Goal: Task Accomplishment & Management: Manage account settings

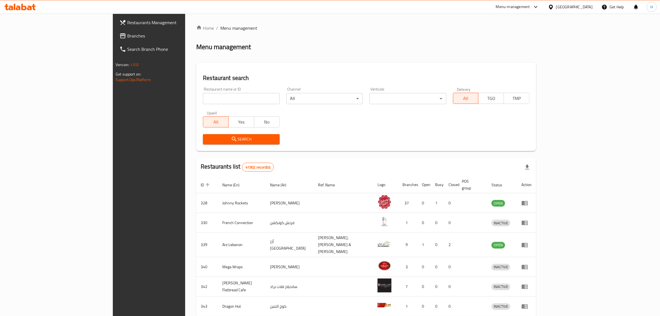
click at [127, 34] on span "Branches" at bounding box center [173, 35] width 92 height 7
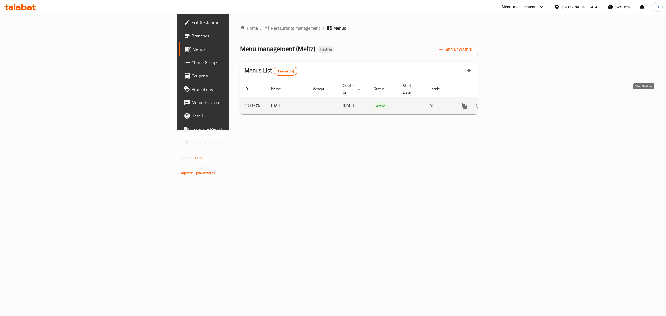
click at [508, 102] on icon "enhanced table" at bounding box center [504, 105] width 7 height 7
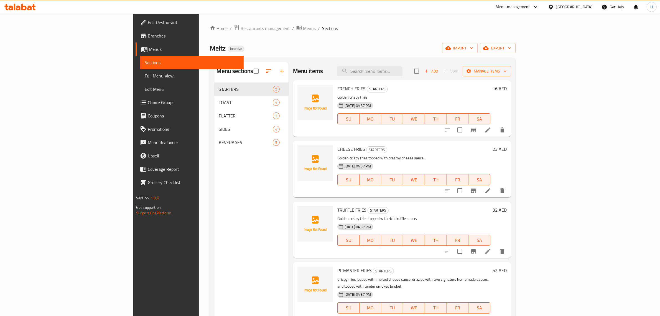
click at [145, 74] on span "Full Menu View" at bounding box center [192, 75] width 95 height 7
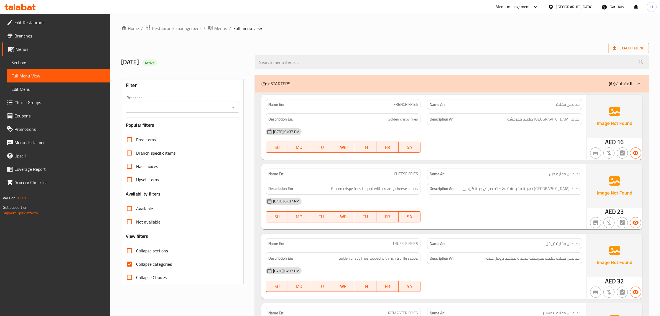
click at [147, 263] on span "Collapse categories" at bounding box center [154, 263] width 36 height 7
click at [136, 263] on input "Collapse categories" at bounding box center [129, 263] width 13 height 13
checkbox input "false"
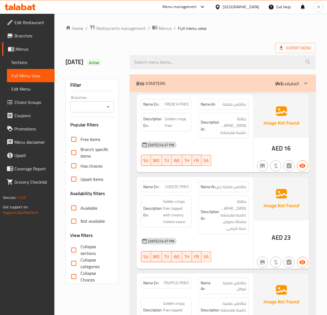
click at [74, 247] on input "Collapse sections" at bounding box center [73, 250] width 13 height 13
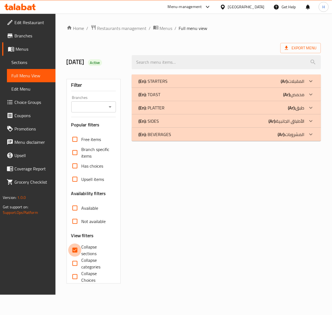
click at [70, 250] on input "Collapse sections" at bounding box center [74, 250] width 13 height 13
checkbox input "false"
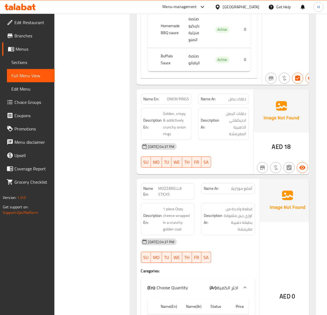
scroll to position [739, 0]
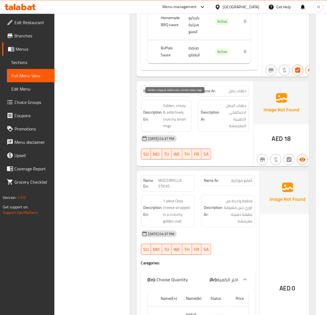
click at [182, 102] on span "Golden, crispy & addictively crunchy onion rings" at bounding box center [176, 115] width 26 height 27
click at [177, 88] on span "ONION RINGS" at bounding box center [178, 91] width 22 height 6
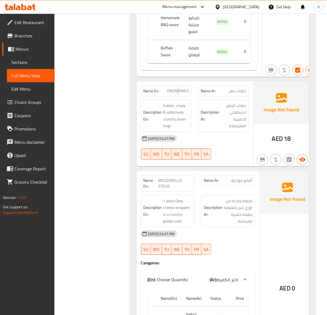
click at [177, 88] on span "ONION RINGS" at bounding box center [178, 91] width 22 height 6
copy span "ONION RINGS"
click at [182, 88] on span "ONION RINGS" at bounding box center [178, 91] width 22 height 6
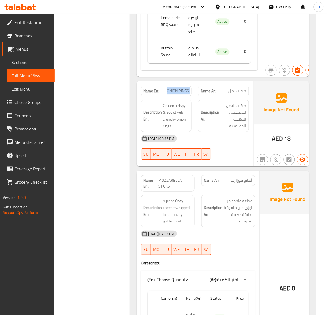
click at [182, 88] on span "ONION RINGS" at bounding box center [178, 91] width 22 height 6
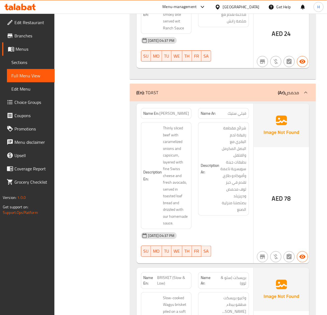
scroll to position [1271, 0]
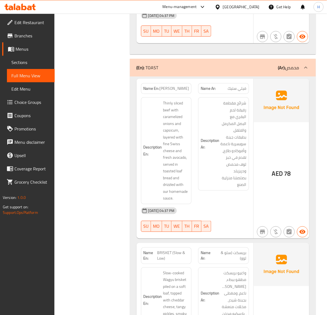
click at [179, 86] on span "[PERSON_NAME]" at bounding box center [174, 89] width 30 height 6
copy span "[PERSON_NAME]"
drag, startPoint x: 96, startPoint y: 88, endPoint x: 104, endPoint y: 102, distance: 16.1
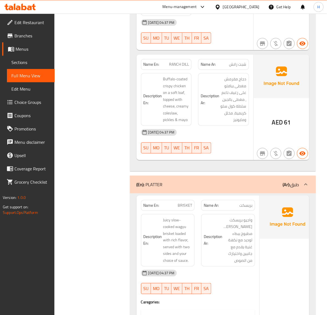
scroll to position [1733, 0]
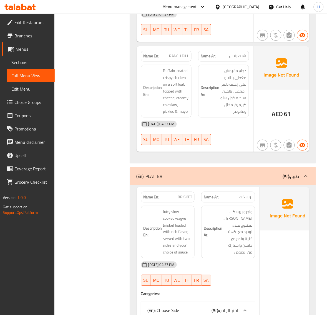
click at [179, 53] on span "RANCH DILL" at bounding box center [179, 56] width 20 height 6
copy span "RANCH DILL"
click at [182, 53] on span "RANCH DILL" at bounding box center [179, 56] width 20 height 6
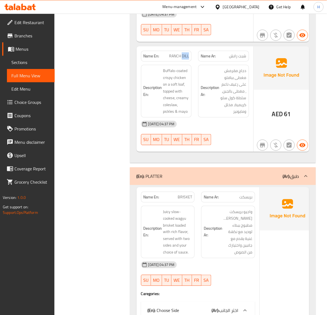
click at [182, 53] on span "RANCH DILL" at bounding box center [179, 56] width 20 height 6
click at [244, 82] on span "دجاج مقرمش مغطى ببافلو على رغيف ناعم ، مغطى بالجبن، سلطة كول سلو كريمية، مخلل و…" at bounding box center [233, 91] width 26 height 48
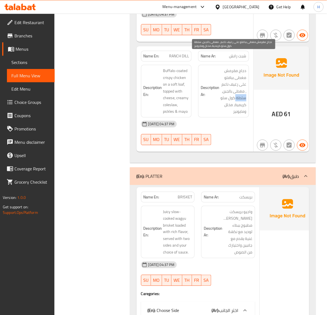
copy span "سلطة"
click at [179, 53] on span "RANCH DILL" at bounding box center [179, 56] width 20 height 6
copy span "RANCH DILL"
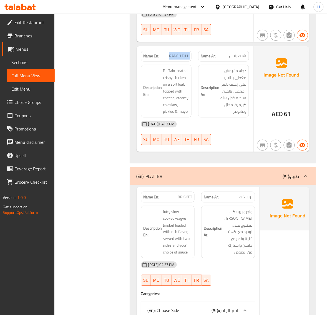
click at [179, 53] on span "RANCH DILL" at bounding box center [179, 56] width 20 height 6
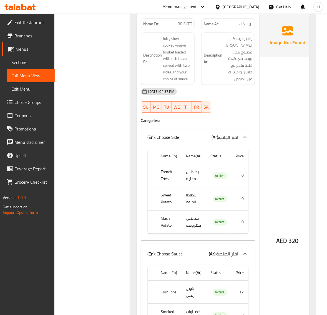
scroll to position [1849, 0]
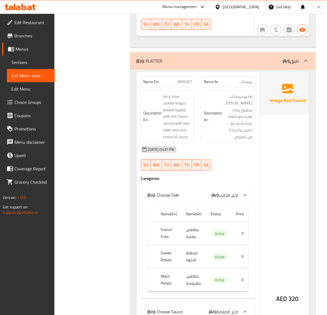
click at [182, 79] on span "BRISKET" at bounding box center [184, 82] width 14 height 6
copy span "BRISKET"
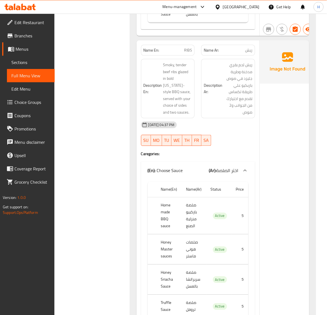
scroll to position [2311, 0]
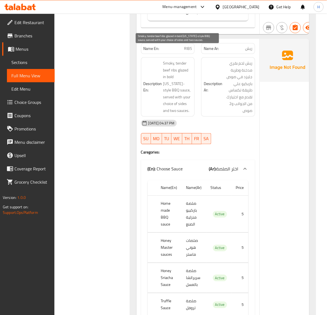
click at [168, 64] on span "Smoky, tender beef ribs glazed in bold [US_STATE]-style BBQ sauce, served with …" at bounding box center [177, 87] width 29 height 54
copy span "bold"
click at [189, 46] on span "RIBS" at bounding box center [188, 49] width 8 height 6
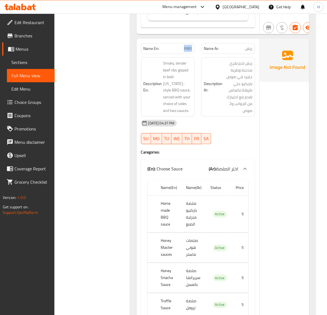
copy span "RIBS"
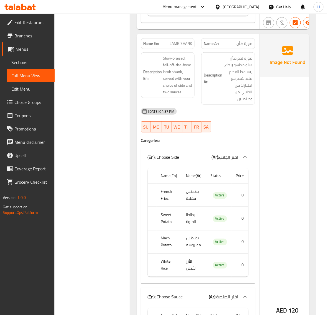
scroll to position [3074, 0]
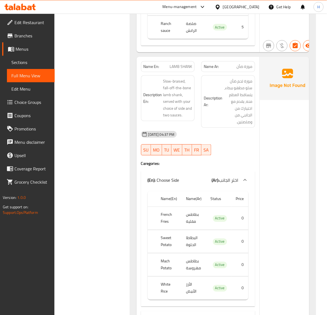
click at [177, 64] on span "LAMB SHANK" at bounding box center [180, 67] width 22 height 6
copy span "LAMB SHANK"
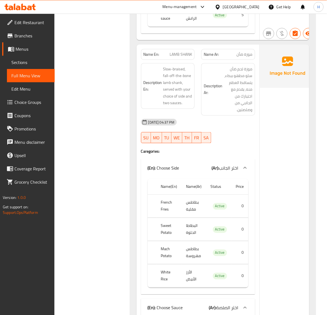
scroll to position [3097, 0]
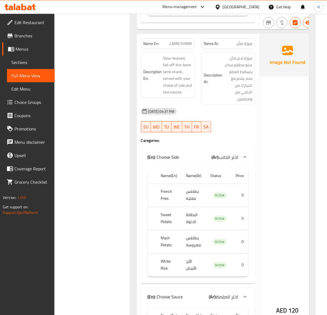
click at [166, 231] on th "Mach Potato" at bounding box center [168, 242] width 25 height 23
drag, startPoint x: 162, startPoint y: 229, endPoint x: 173, endPoint y: 234, distance: 12.2
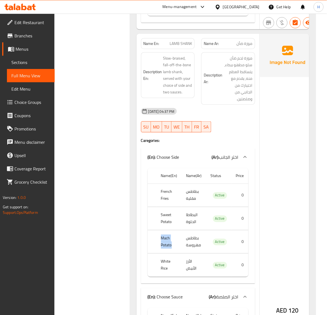
click at [173, 234] on th "Mach Potato" at bounding box center [168, 242] width 25 height 23
drag, startPoint x: 87, startPoint y: 189, endPoint x: 123, endPoint y: 202, distance: 38.6
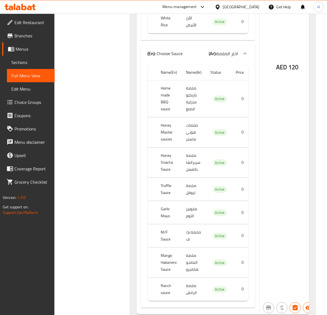
scroll to position [3351, 0]
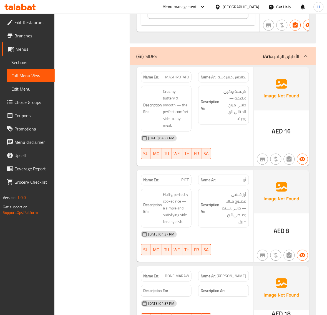
scroll to position [3624, 0]
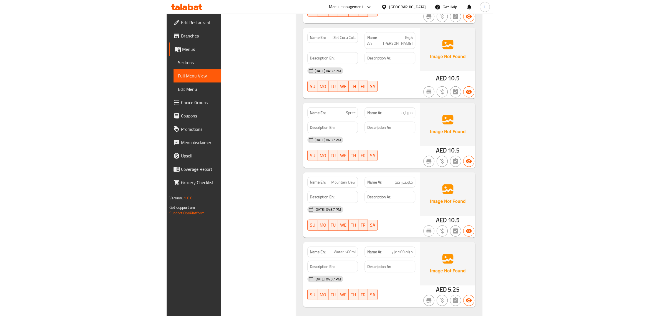
scroll to position [3023, 0]
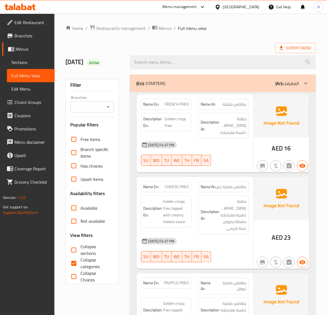
click at [24, 57] on link "Sections" at bounding box center [31, 62] width 48 height 13
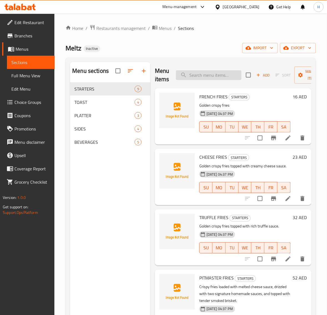
click at [222, 75] on input "search" at bounding box center [208, 75] width 65 height 10
paste input "ONION RINGS"
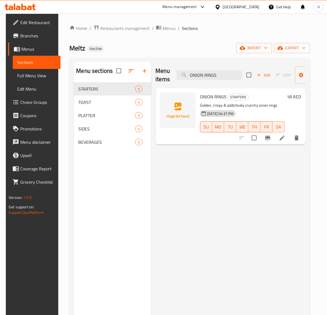
type input "ONION RINGS"
click at [285, 139] on icon at bounding box center [282, 138] width 5 height 5
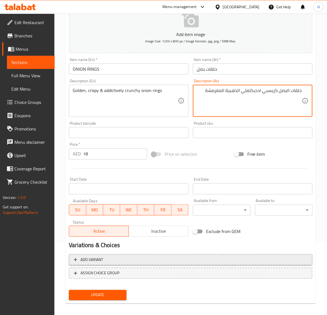
scroll to position [75, 0]
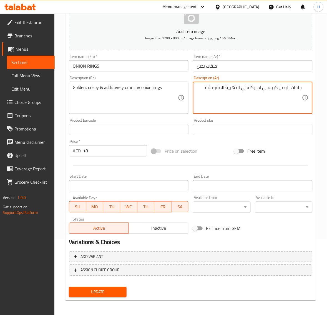
type textarea "حلقات البصل كريسبي ادديكتفلي الذهبية المقرمشة"
click at [118, 288] on button "Update" at bounding box center [97, 292] width 57 height 10
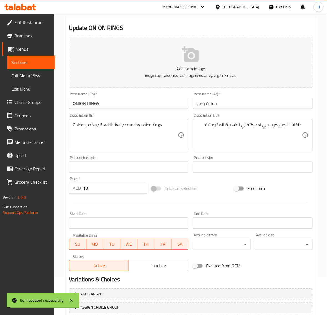
scroll to position [0, 0]
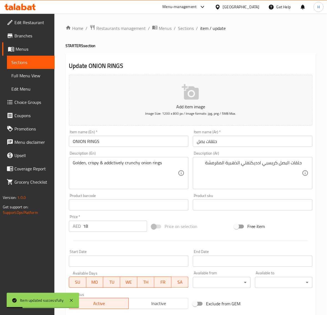
drag, startPoint x: 187, startPoint y: 30, endPoint x: 152, endPoint y: 16, distance: 37.9
click at [187, 30] on span "Sections" at bounding box center [186, 28] width 16 height 7
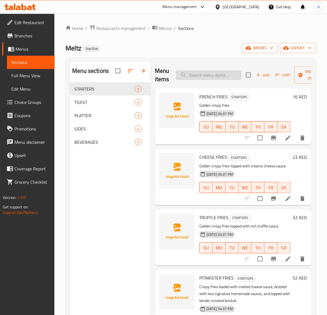
click at [211, 76] on input "search" at bounding box center [208, 75] width 65 height 10
paste input "[PERSON_NAME]"
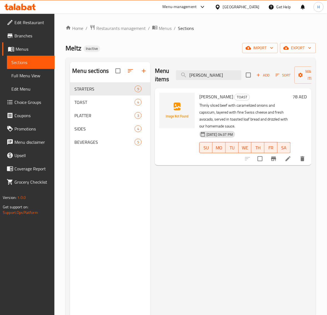
type input "[PERSON_NAME]"
click at [287, 161] on icon at bounding box center [287, 158] width 5 height 5
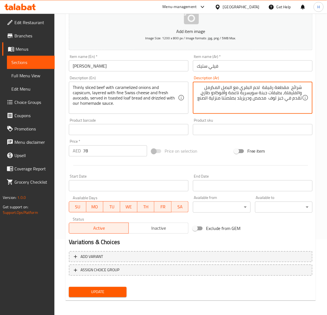
type textarea "شرائح مقطعة رقيقة لحم البقري مع البصل المكرمل والفليفلة، بطبقات جبنة سويسرية نا…"
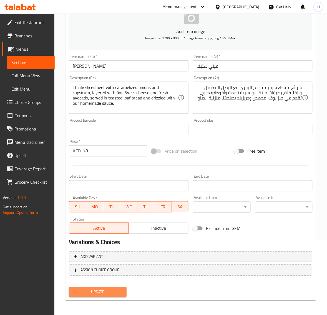
click at [103, 287] on button "Update" at bounding box center [97, 292] width 57 height 10
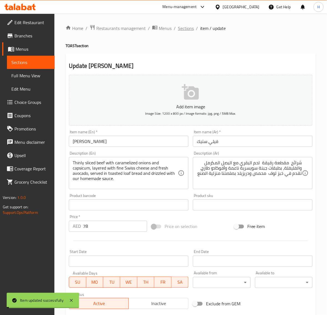
click at [182, 30] on span "Sections" at bounding box center [186, 28] width 16 height 7
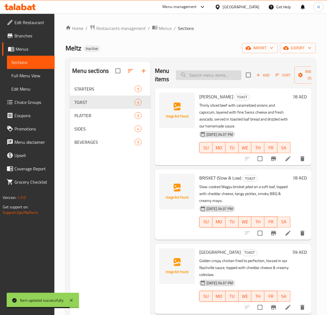
click at [231, 76] on input "search" at bounding box center [208, 75] width 65 height 10
paste input "RANCH DILL"
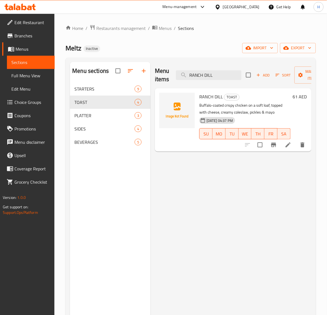
type input "RANCH DILL"
click at [285, 144] on icon at bounding box center [288, 145] width 7 height 7
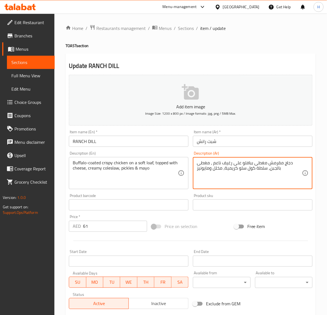
paste textarea "لصة بافلو على خبز طري، يُزين بالجبنة، كولسلو كريمي، مخللات ومايونيز."
type textarea "دجاج مقرمش مغطى بصلصة بافلو على خبز طري، يُزين بالجبنة، كولسلو كريمي، مخللات وم…"
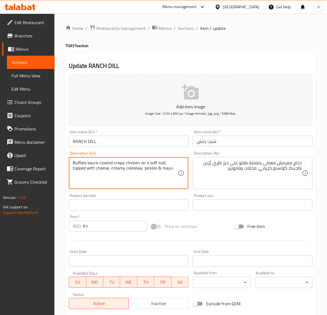
type textarea "Buffalo sauce-coated crispy chicken on a soft loaf, topped with cheese, creamy …"
click at [182, 29] on span "Sections" at bounding box center [186, 28] width 16 height 7
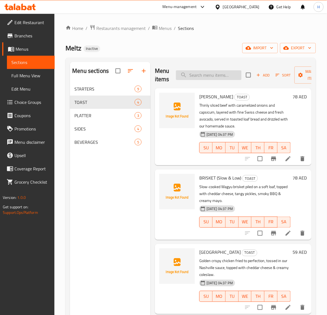
click at [215, 73] on input "search" at bounding box center [208, 75] width 65 height 10
paste input "RANCH DILL"
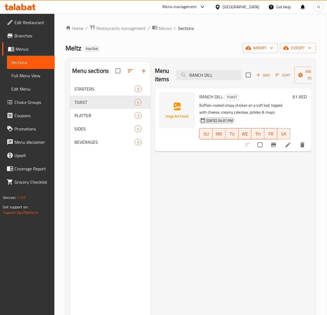
type input "RANCH DILL"
click at [286, 146] on icon at bounding box center [288, 145] width 7 height 7
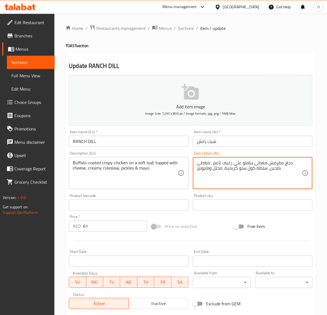
click at [264, 169] on textarea "دجاج مقرمش مغطى ببافلو على رغيف ناعم ، مغطى بالجبن، سلطة كول سلو كريمية، مخلل و…" at bounding box center [249, 173] width 105 height 26
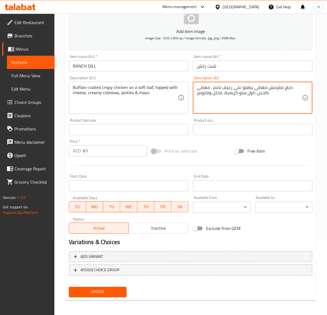
type textarea "دجاج مقرمش مغطى ببافلو على رغيف ناعم ، مغطى بالجبن، كول سلو كريمية، مخلل ومايون…"
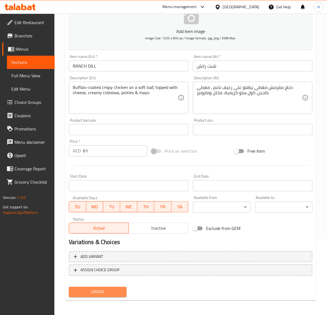
click at [113, 293] on span "Update" at bounding box center [97, 292] width 49 height 7
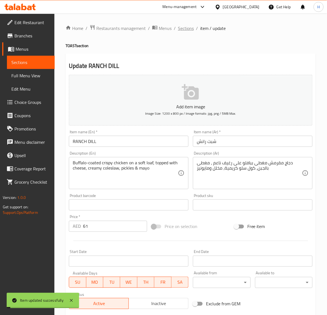
click at [178, 27] on span "Sections" at bounding box center [186, 28] width 16 height 7
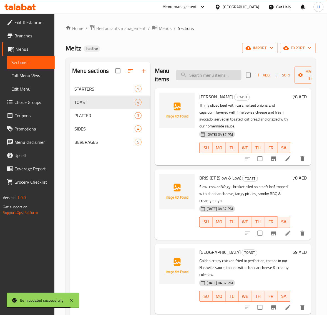
click at [202, 76] on input "search" at bounding box center [208, 75] width 65 height 10
paste input "BRISKET"
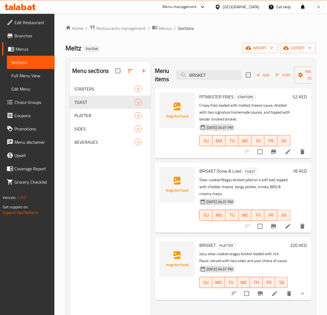
type input "BRISKET"
click at [286, 153] on icon at bounding box center [287, 151] width 5 height 5
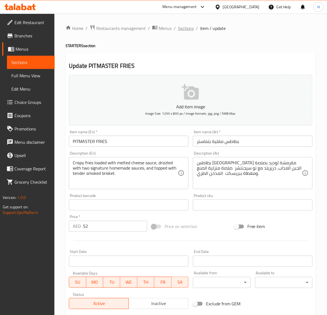
click at [180, 31] on span "Sections" at bounding box center [186, 28] width 16 height 7
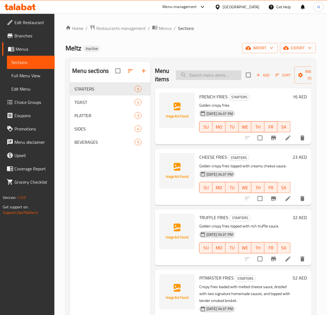
click at [204, 75] on input "search" at bounding box center [208, 75] width 65 height 10
paste input "BRISKET"
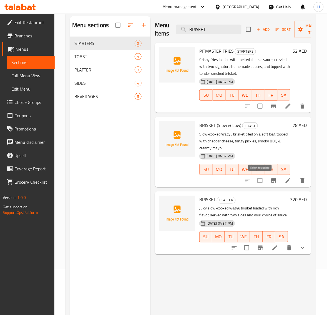
scroll to position [46, 0]
type input "BRISKET"
click at [276, 247] on icon at bounding box center [274, 248] width 7 height 7
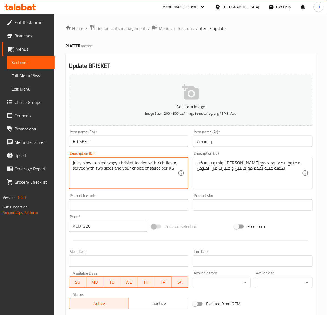
type textarea "Juicy slow-cooked wagyu brisket loaded with rich flavor, served with two sides …"
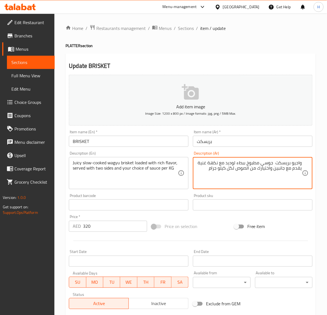
type textarea "واجيو بريسكت جوسي مطبوخ ببطء لوديد مع نكهة غنية يقدم مع جانبين واختيارك من الصو…"
click at [84, 144] on input "BRISKET" at bounding box center [129, 141] width 120 height 11
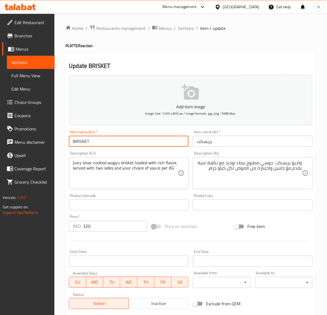
click at [84, 144] on input "BRISKET" at bounding box center [129, 141] width 120 height 11
click at [237, 59] on div "Update BRISKET Add item image Image Size: 1200 x 800 px / Image formats: jpg, p…" at bounding box center [190, 231] width 250 height 355
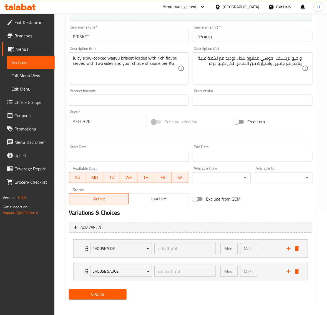
scroll to position [108, 0]
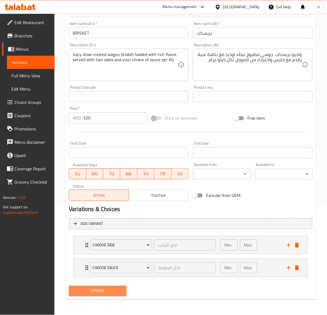
click at [117, 287] on button "Update" at bounding box center [97, 291] width 57 height 10
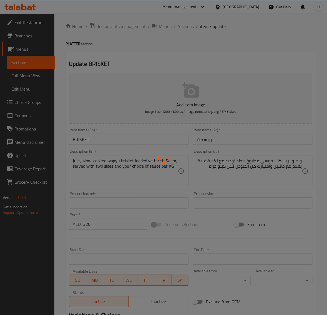
scroll to position [0, 0]
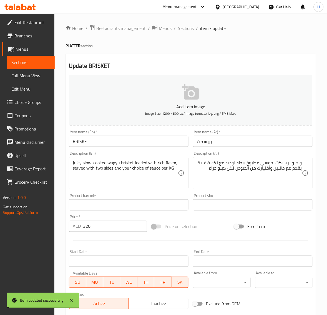
click at [180, 31] on span "Sections" at bounding box center [186, 28] width 16 height 7
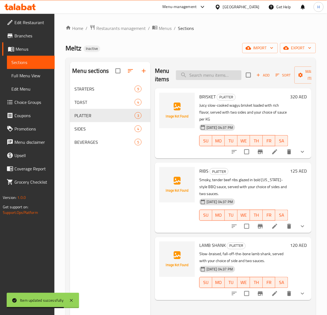
click at [204, 78] on input "search" at bounding box center [208, 75] width 65 height 10
paste input "RIBS"
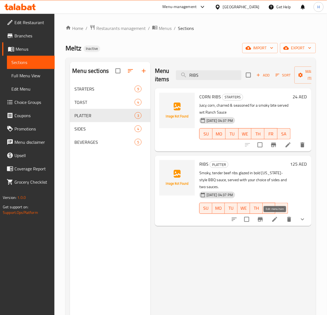
type input "RIBS"
click at [276, 218] on icon at bounding box center [274, 219] width 5 height 5
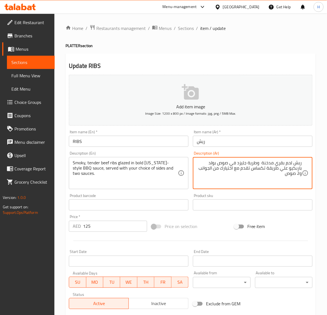
type textarea "ريش لحم بقري مدخنة وطرية جليزد في صوص بولد باربكيو علي طريقة تكساس تقدم مع اختي…"
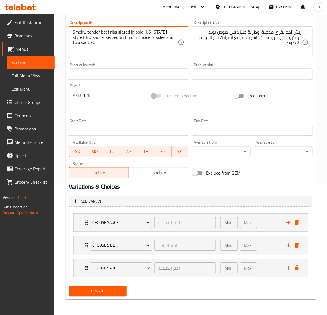
scroll to position [131, 0]
click at [122, 291] on button "Update" at bounding box center [97, 291] width 57 height 10
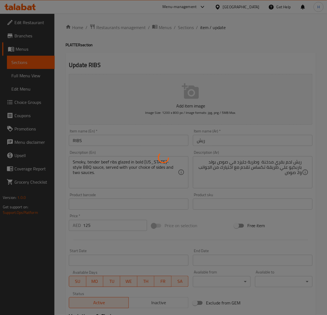
scroll to position [0, 0]
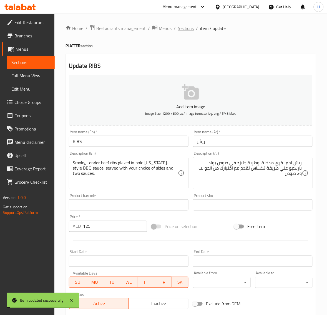
click at [183, 30] on span "Sections" at bounding box center [186, 28] width 16 height 7
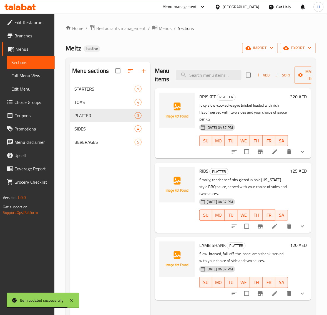
click at [225, 80] on div "Menu items Add Sort Manage items" at bounding box center [233, 75] width 156 height 26
click at [223, 77] on input "search" at bounding box center [208, 75] width 65 height 10
paste input "LAMB SHANK"
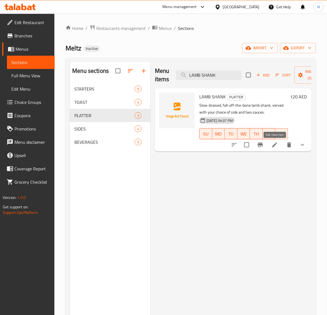
type input "LAMB SHANK"
click at [277, 146] on icon at bounding box center [274, 145] width 7 height 7
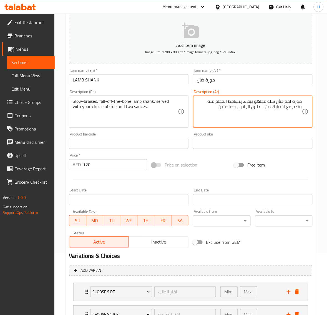
scroll to position [108, 0]
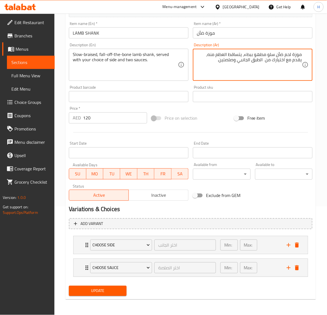
type textarea "موزة لحم ضأن سلو مطهو ببطء، يتساقط العظم منه، يقدم مع اختيارك من الطبق الجانبي …"
click at [101, 294] on span "Update" at bounding box center [97, 291] width 49 height 7
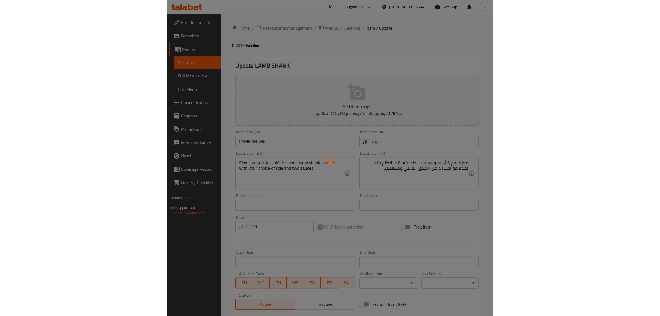
scroll to position [0, 0]
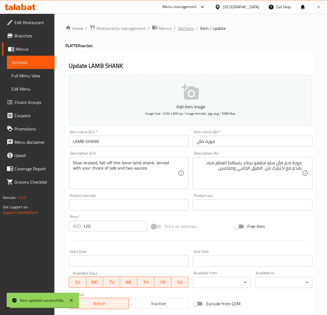
click at [186, 29] on span "Sections" at bounding box center [186, 28] width 16 height 7
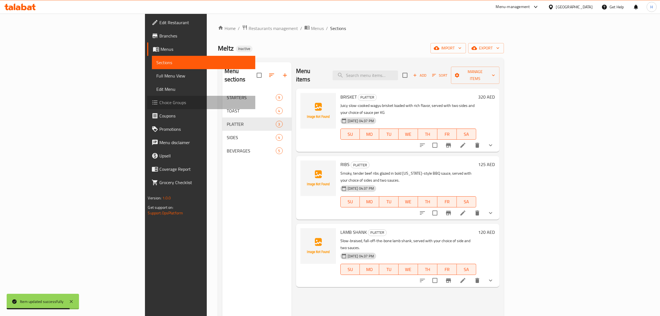
click at [159, 106] on span "Choice Groups" at bounding box center [205, 102] width 92 height 7
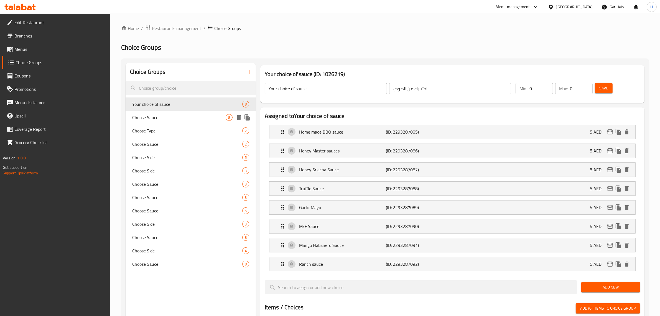
click at [164, 116] on span "Choose Sauce" at bounding box center [178, 117] width 93 height 7
type input "Choose Sauce"
type input "اختر الصلصة"
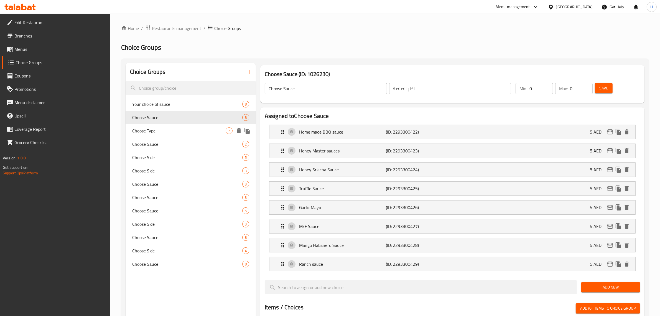
click at [180, 136] on div "Choose Type 2" at bounding box center [191, 130] width 130 height 13
type input "Choose Type"
type input "اختر النوع"
type input "1"
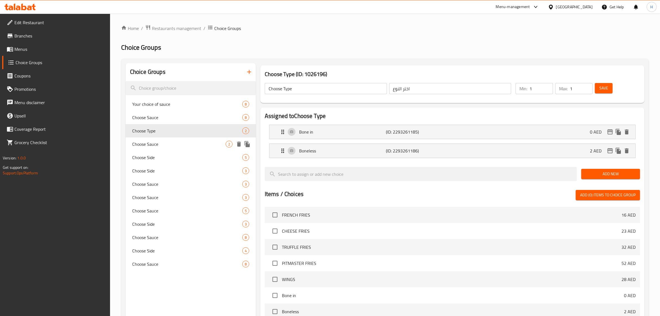
click at [174, 144] on span "Choose Sauce" at bounding box center [178, 144] width 93 height 7
type input "Choose Sauce"
type input "اختر الصلصة"
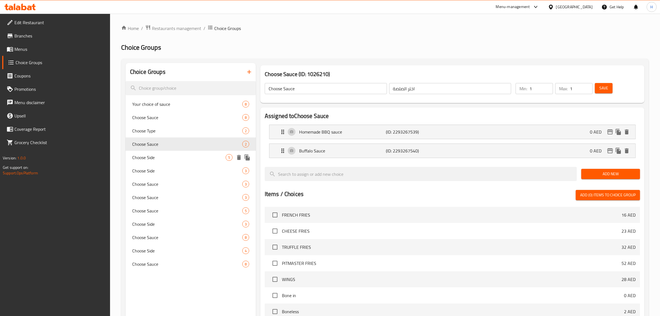
click at [174, 157] on span "Choose Side" at bounding box center [178, 157] width 93 height 7
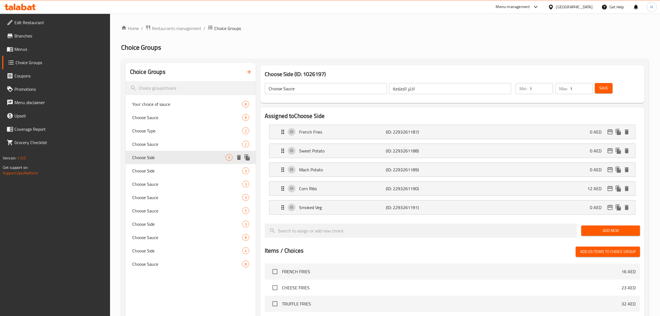
type input "Choose Side"
type input "اختر الجانب"
type input "2"
click at [175, 168] on span "Choose Side" at bounding box center [178, 170] width 93 height 7
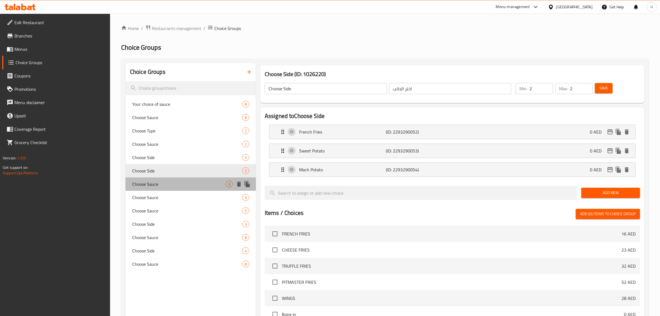
click at [175, 182] on span "Choose Sauce" at bounding box center [178, 184] width 93 height 7
type input "Choose Sauce"
type input "اختر الصلصة"
type input "0"
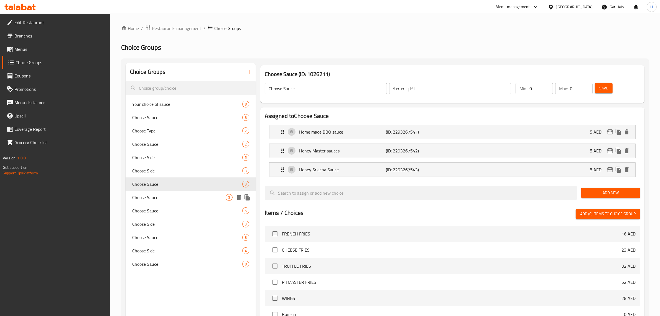
click at [174, 198] on span "Choose Sauce" at bounding box center [178, 197] width 93 height 7
type input "1"
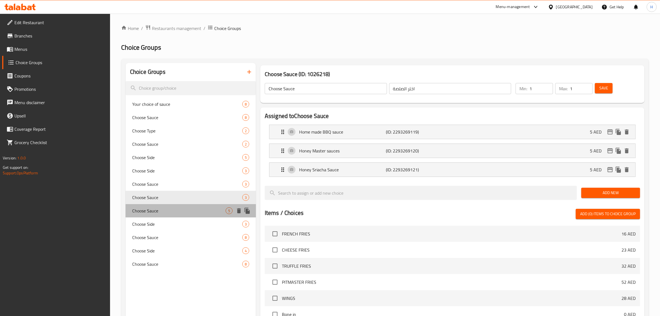
click at [179, 207] on div "Choose Sauce 5" at bounding box center [191, 210] width 130 height 13
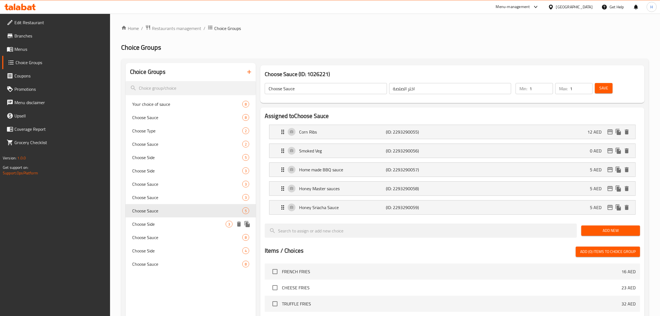
click at [181, 223] on span "Choose Side" at bounding box center [178, 223] width 93 height 7
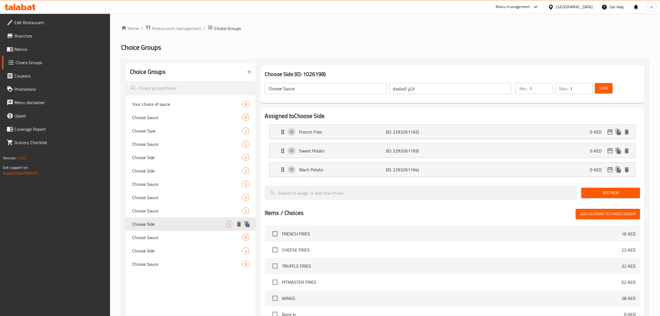
type input "Choose Side"
type input "اختر الجانب"
click at [179, 235] on span "Choose Sauce" at bounding box center [178, 237] width 93 height 7
type input "Choose Sauce"
type input "اختر الصلصة"
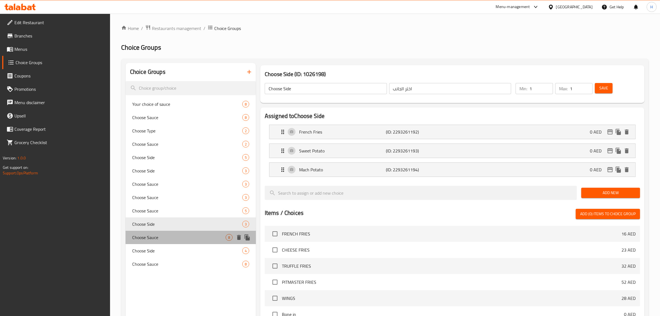
type input "0"
type input "2"
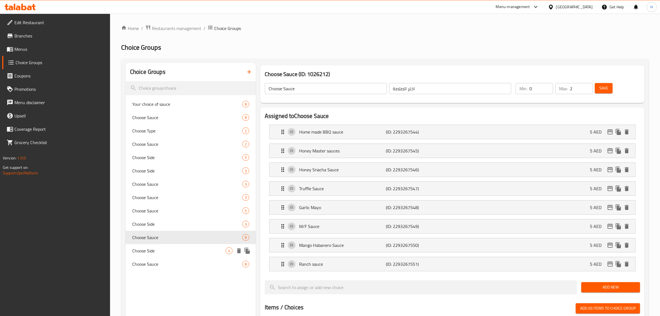
click at [178, 247] on span "Choose Side" at bounding box center [178, 250] width 93 height 7
type input "Choose Side"
type input "اختر الجانب"
type input "1"
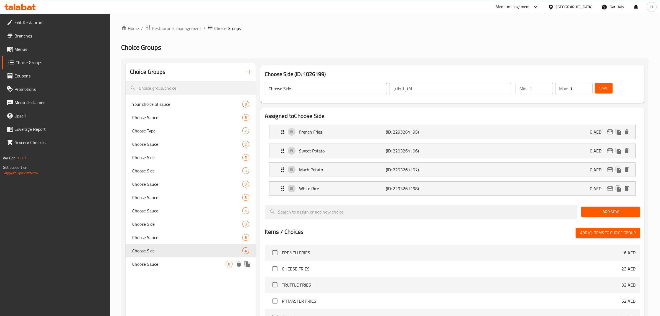
click at [177, 260] on span "Choose Sauce" at bounding box center [178, 263] width 93 height 7
type input "Choose Sauce"
type input "اختر الصلصة"
type input "2"
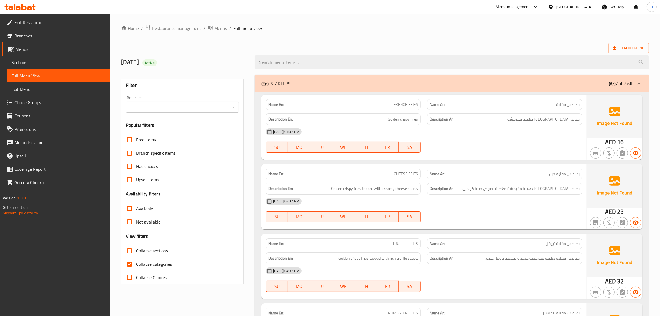
scroll to position [23, 0]
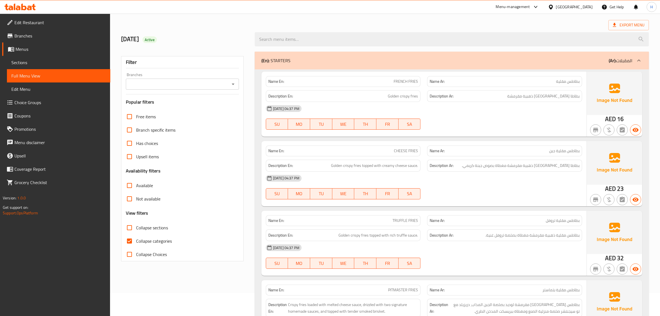
click at [128, 239] on input "Collapse categories" at bounding box center [129, 240] width 13 height 13
checkbox input "false"
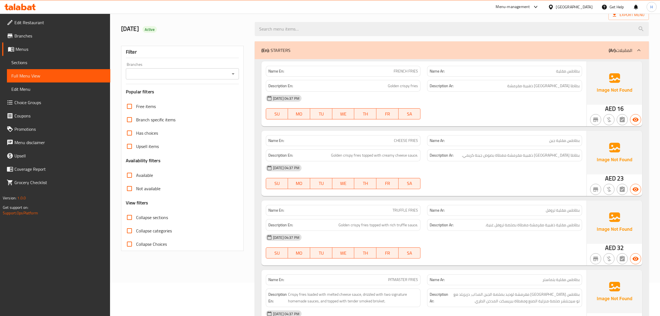
scroll to position [0, 0]
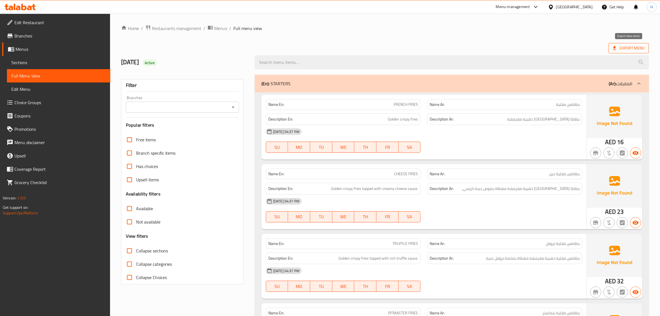
click at [332, 48] on span "Export Menu" at bounding box center [629, 48] width 32 height 7
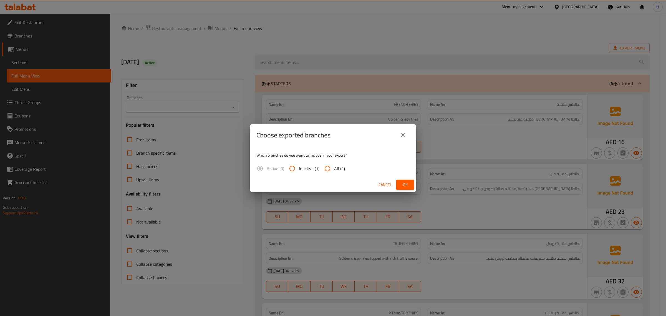
click at [330, 167] on input "All (1)" at bounding box center [327, 168] width 13 height 13
radio input "true"
click at [332, 184] on button "Ok" at bounding box center [405, 184] width 18 height 10
